Goal: Find specific page/section: Find specific page/section

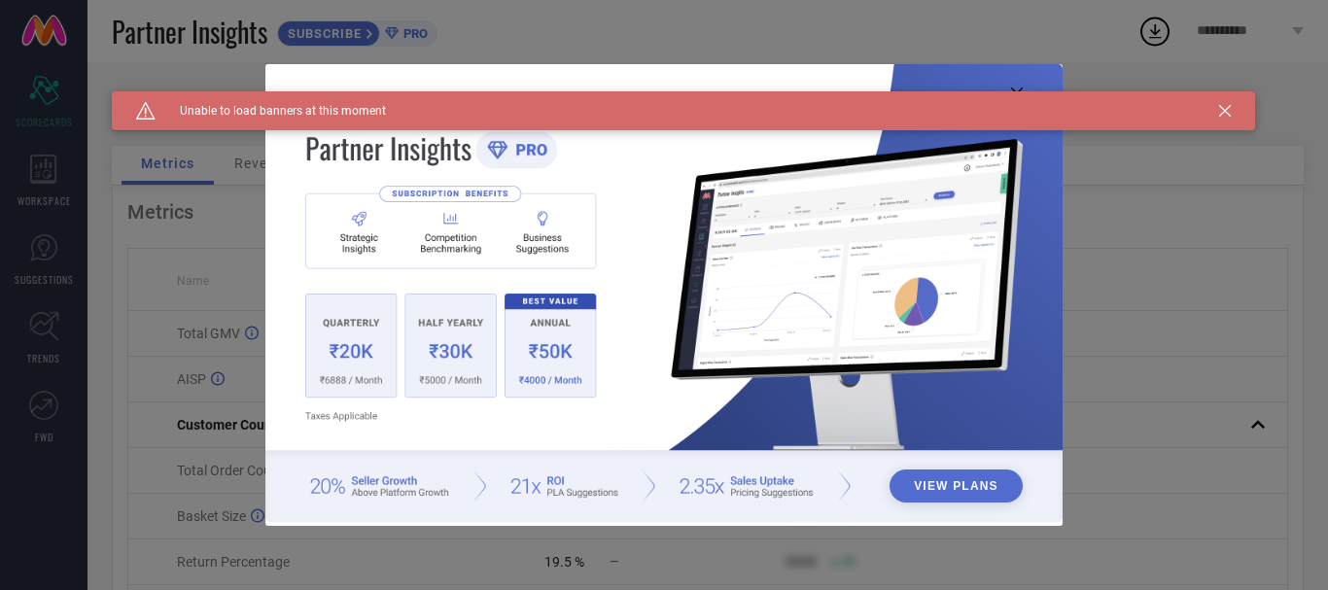
click at [1225, 115] on icon at bounding box center [1225, 111] width 12 height 12
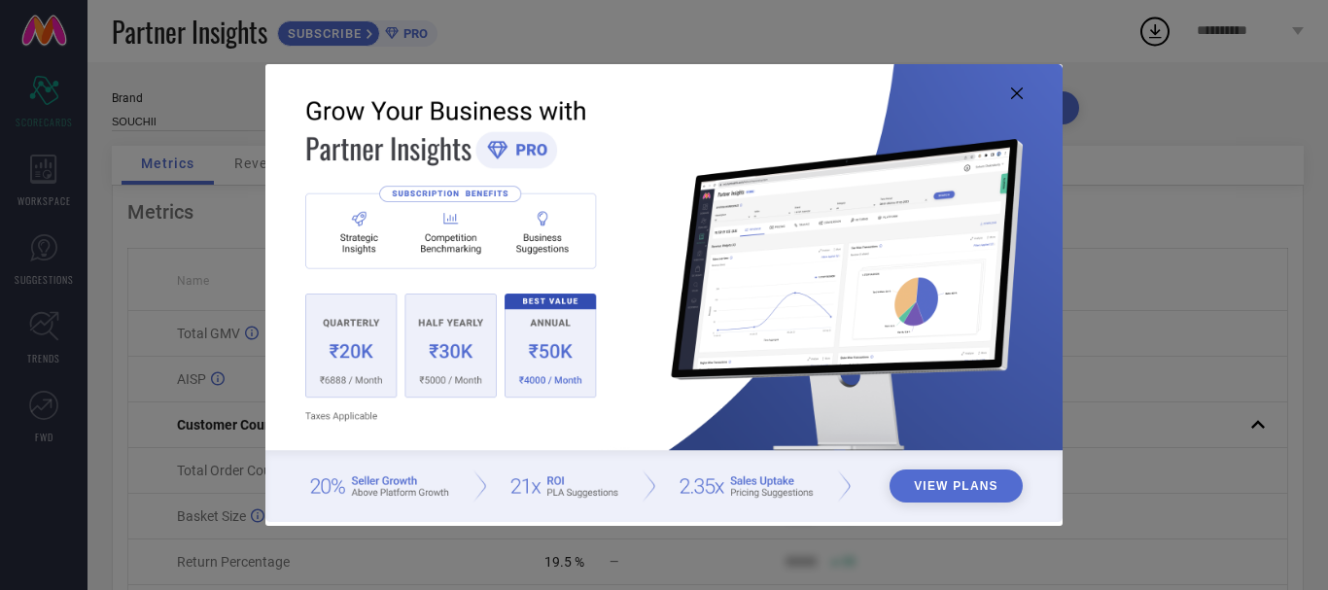
click at [1019, 91] on icon at bounding box center [1017, 93] width 12 height 12
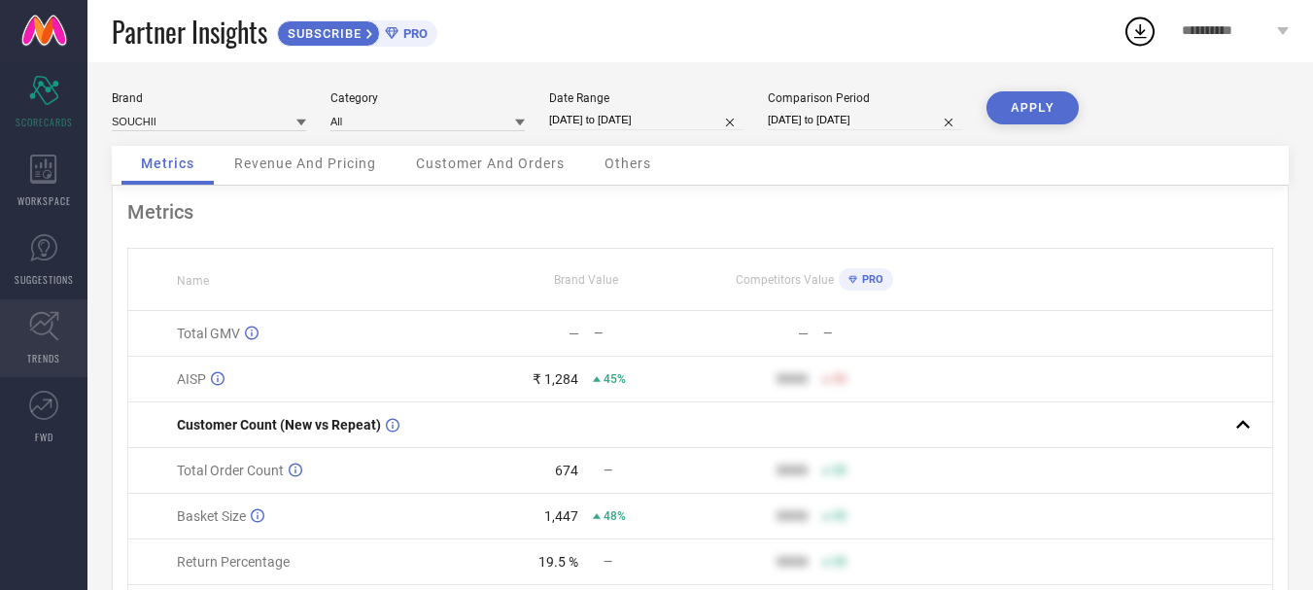
click at [45, 338] on icon at bounding box center [44, 326] width 30 height 30
